Goal: Navigation & Orientation: Find specific page/section

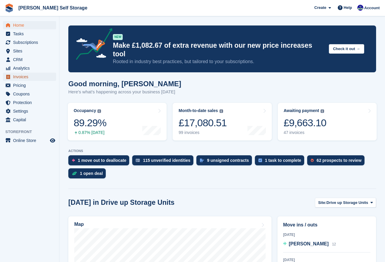
click at [14, 77] on span "Invoices" at bounding box center [31, 77] width 36 height 8
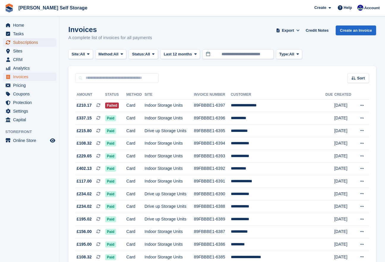
click at [34, 43] on span "Subscriptions" at bounding box center [31, 42] width 36 height 8
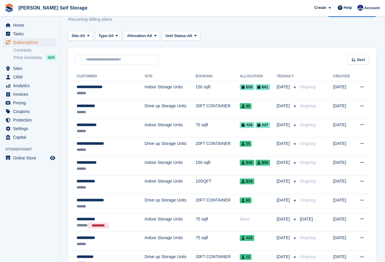
scroll to position [14, 0]
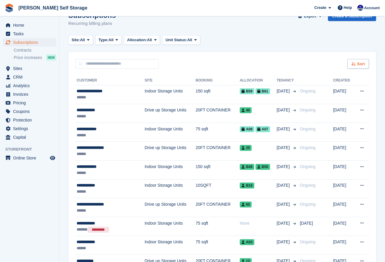
click at [354, 66] on div "Sort" at bounding box center [358, 64] width 22 height 10
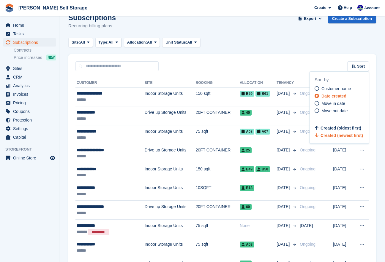
scroll to position [11, 0]
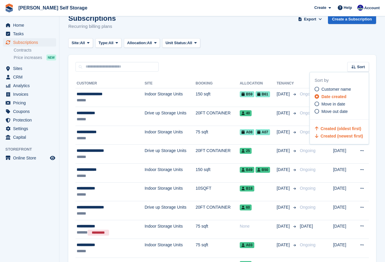
click at [324, 130] on span "Created (oldest first)" at bounding box center [340, 128] width 41 height 5
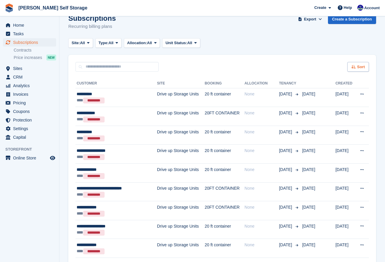
click at [348, 68] on div "Sort" at bounding box center [358, 67] width 22 height 10
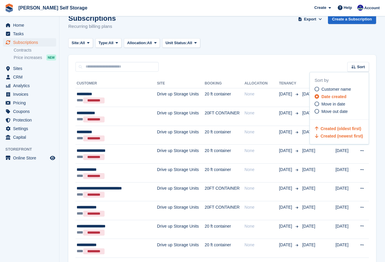
click at [332, 137] on span "Created (newest first)" at bounding box center [341, 136] width 42 height 5
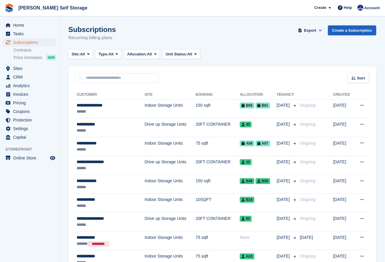
click at [335, 29] on link "Create a Subscription" at bounding box center [352, 31] width 48 height 10
click at [356, 79] on div "Sort" at bounding box center [358, 78] width 22 height 10
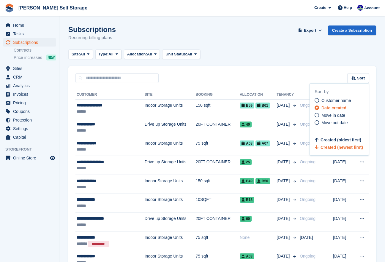
click at [333, 149] on span "Created (newest first)" at bounding box center [341, 147] width 42 height 5
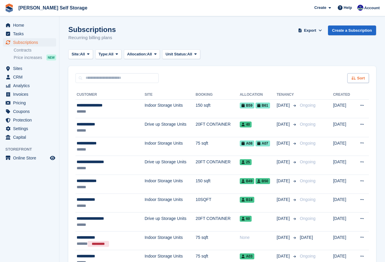
click at [357, 77] on span "Sort" at bounding box center [361, 78] width 8 height 6
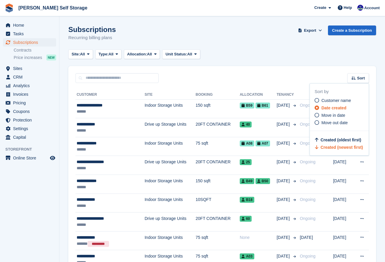
click at [315, 115] on icon at bounding box center [316, 115] width 4 height 4
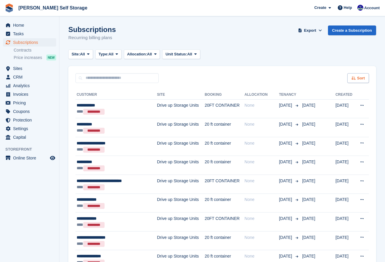
click at [361, 77] on span "Sort" at bounding box center [361, 78] width 8 height 6
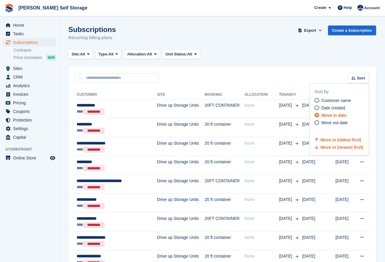
click at [328, 149] on span "Move in (newest first)" at bounding box center [341, 147] width 42 height 5
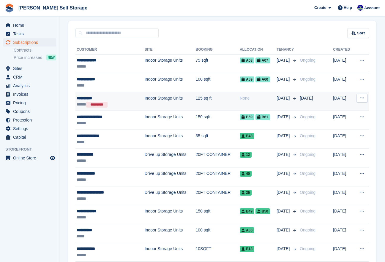
scroll to position [46, 0]
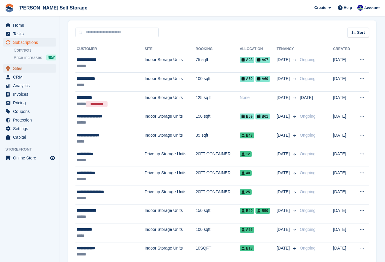
click at [21, 70] on span "Sites" at bounding box center [31, 68] width 36 height 8
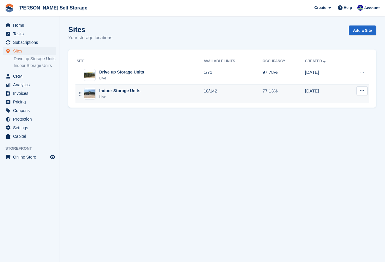
click at [105, 93] on div "Indoor Storage Units" at bounding box center [119, 91] width 41 height 6
